Goal: Navigation & Orientation: Find specific page/section

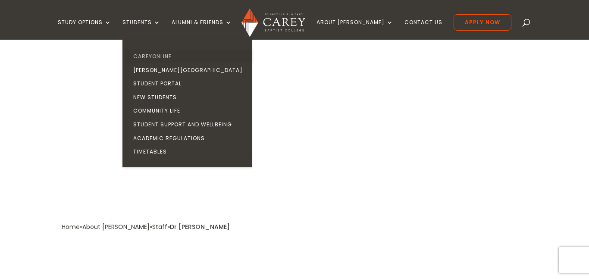
click at [170, 51] on link "CareyOnline" at bounding box center [189, 57] width 129 height 14
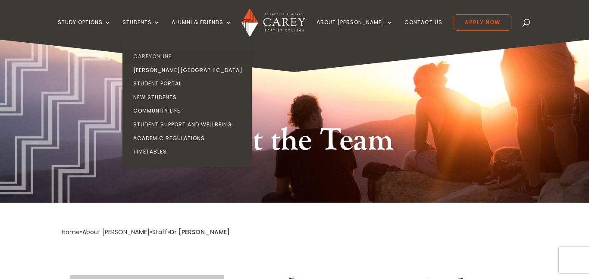
click at [160, 55] on link "CareyOnline" at bounding box center [189, 57] width 129 height 14
